Goal: Complete application form

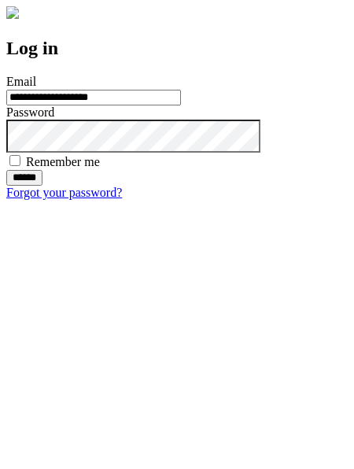
type input "**********"
click at [43, 186] on input "******" at bounding box center [24, 178] width 36 height 16
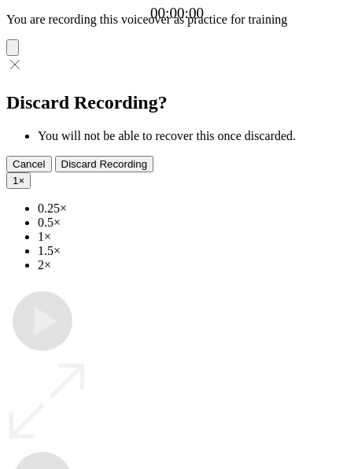
type input "**********"
